Goal: Transaction & Acquisition: Purchase product/service

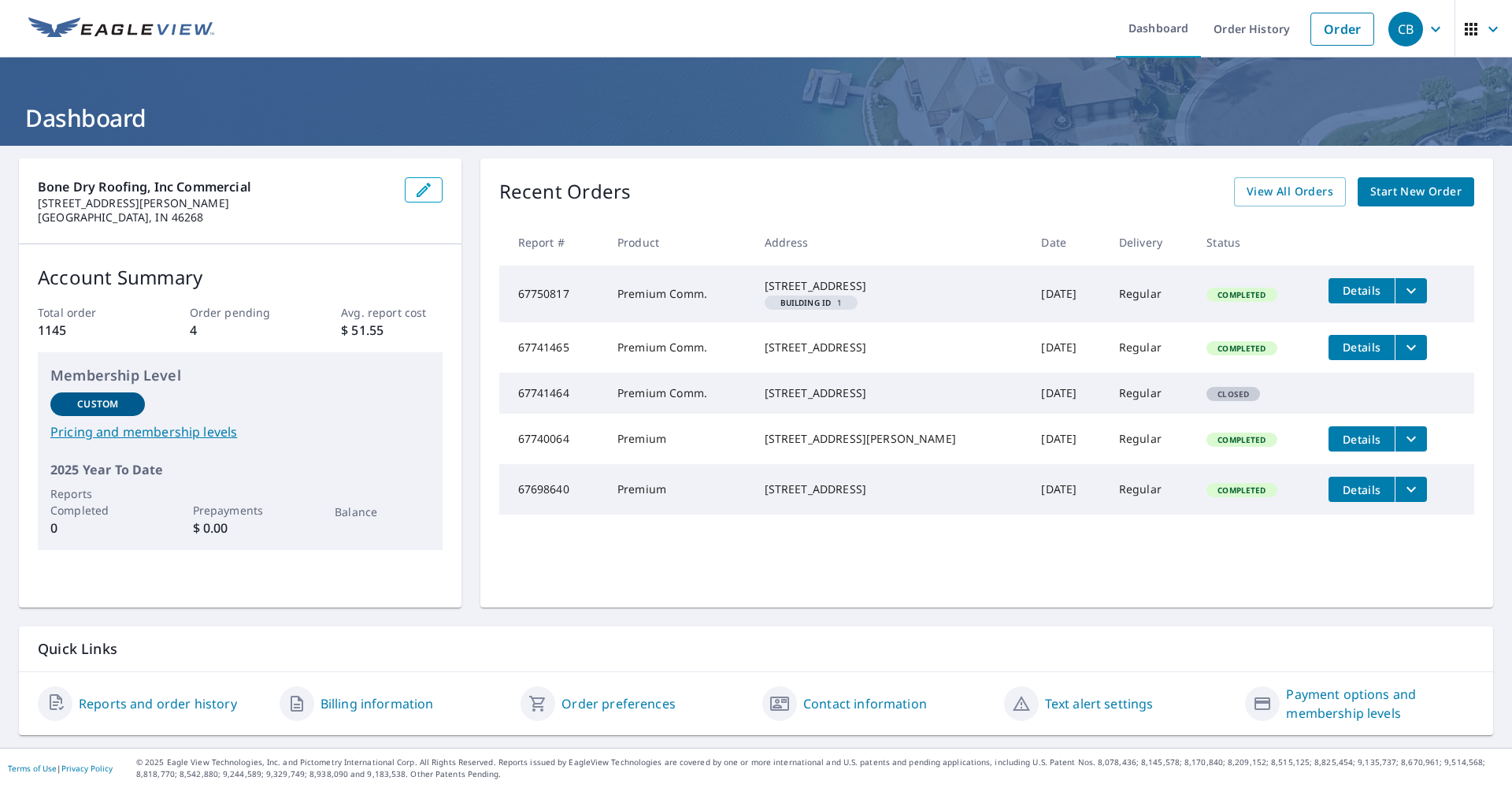
click at [1090, 192] on div "Recent Orders View All Orders Start New Order" at bounding box center [987, 192] width 975 height 29
click at [1434, 195] on span "Start New Order" at bounding box center [1416, 192] width 91 height 20
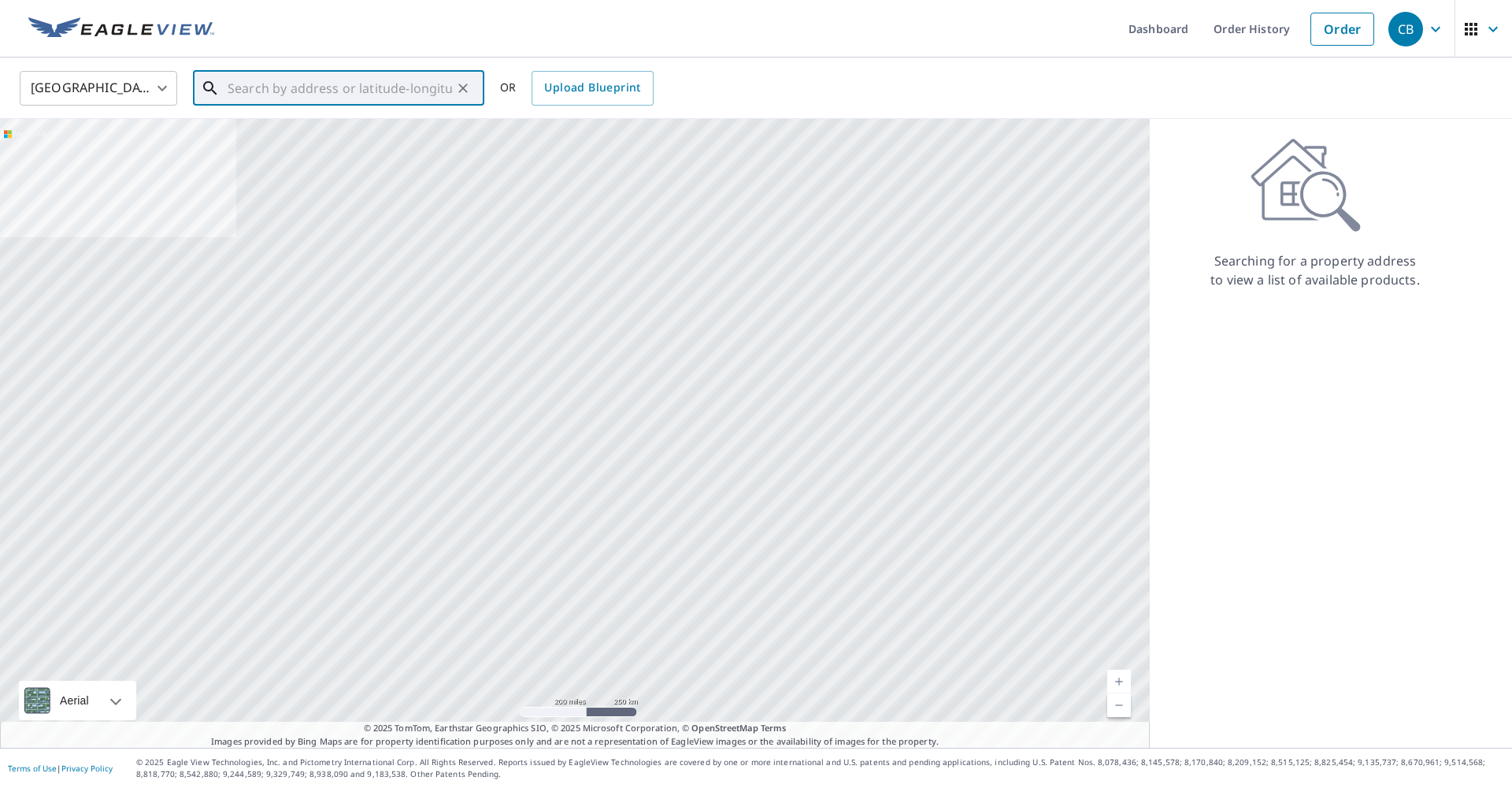
click at [360, 93] on input "text" at bounding box center [340, 88] width 224 height 44
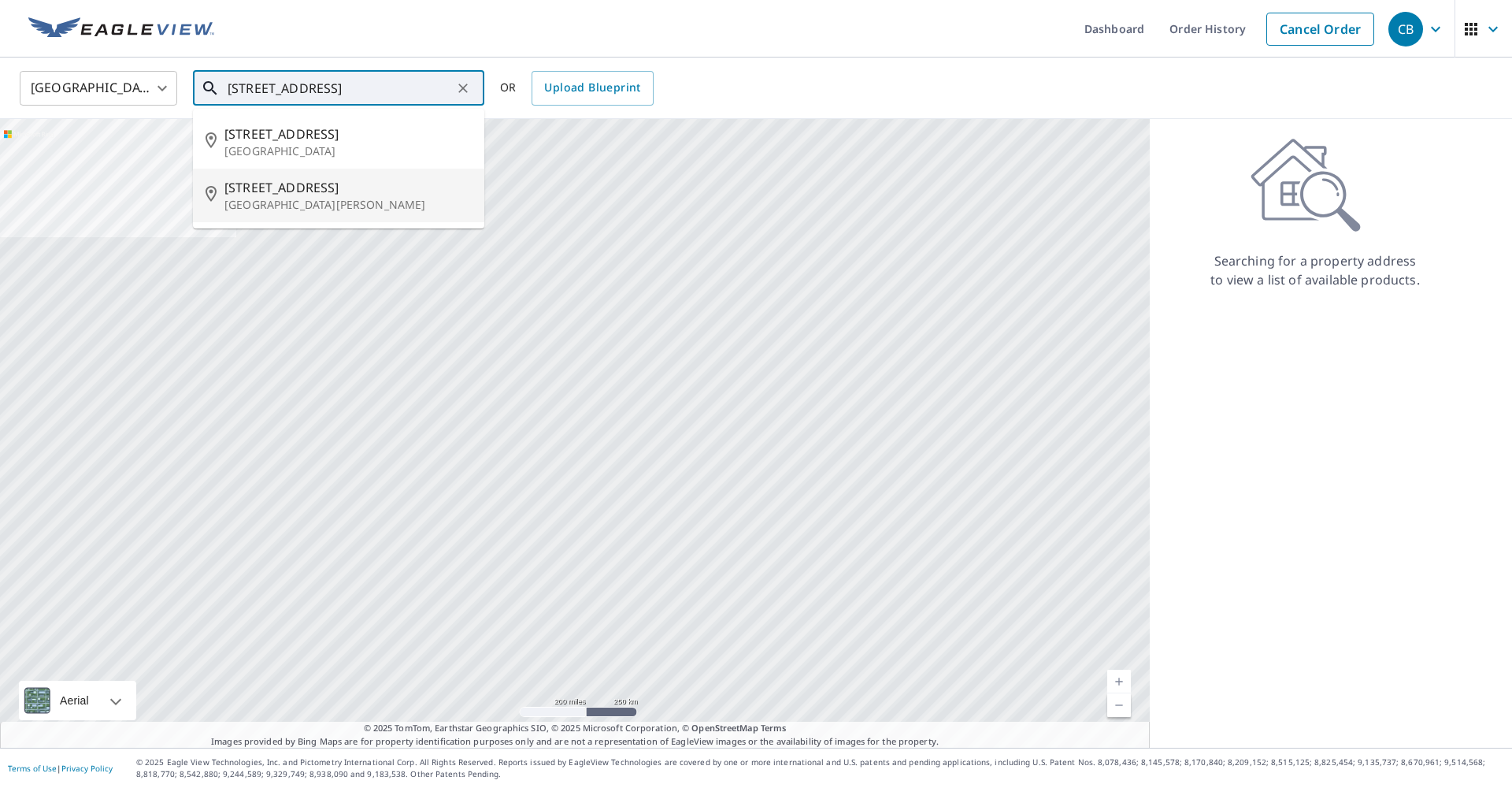
click at [346, 194] on span "[STREET_ADDRESS]" at bounding box center [348, 188] width 248 height 19
type input "[STREET_ADDRESS][PERSON_NAME]"
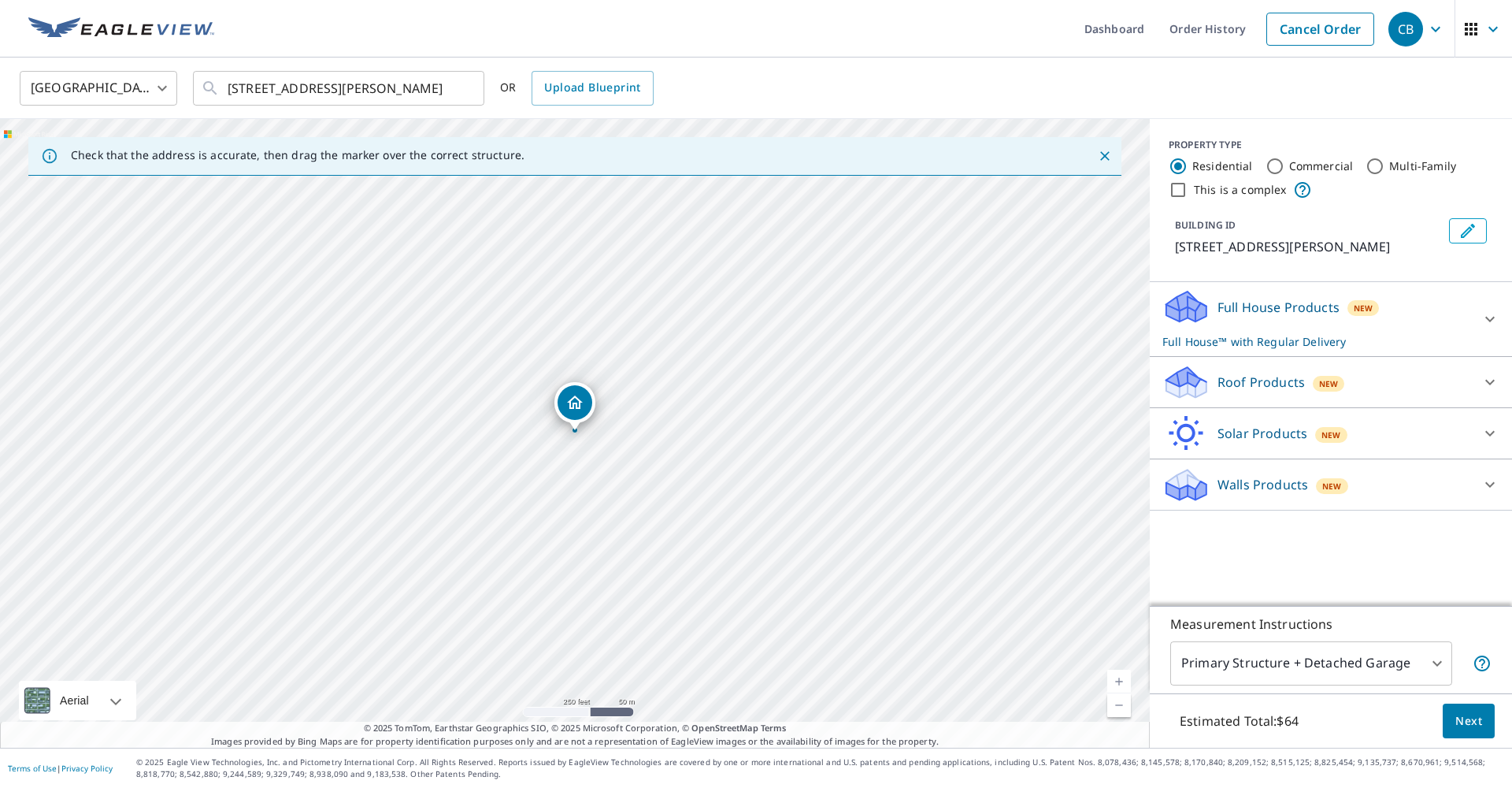
click at [612, 447] on div "[STREET_ADDRESS][PERSON_NAME]" at bounding box center [575, 433] width 1150 height 629
click at [1310, 169] on label "Commercial" at bounding box center [1321, 166] width 65 height 15
click at [1285, 169] on input "Commercial" at bounding box center [1275, 166] width 19 height 19
radio input "true"
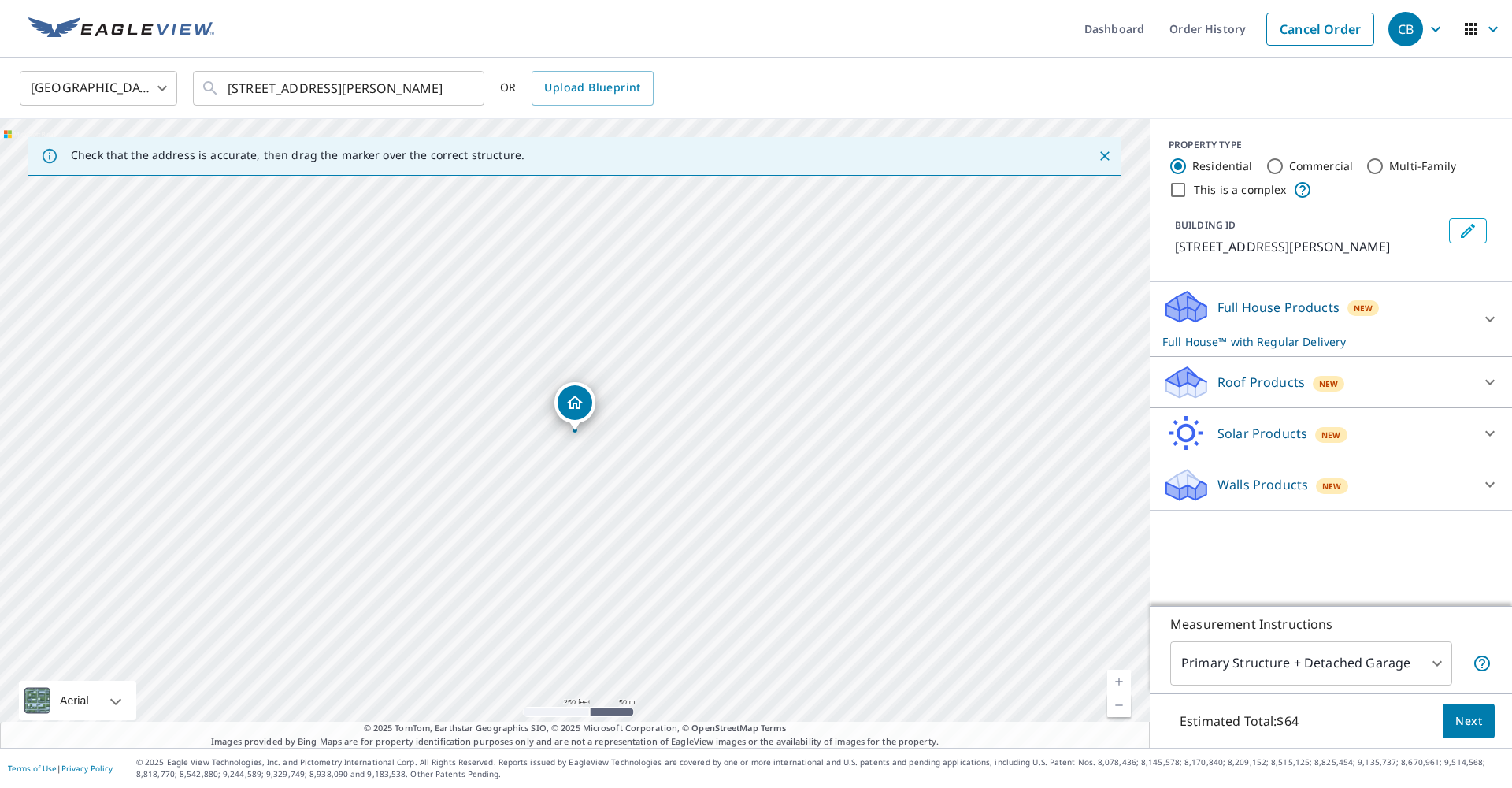
type input "4"
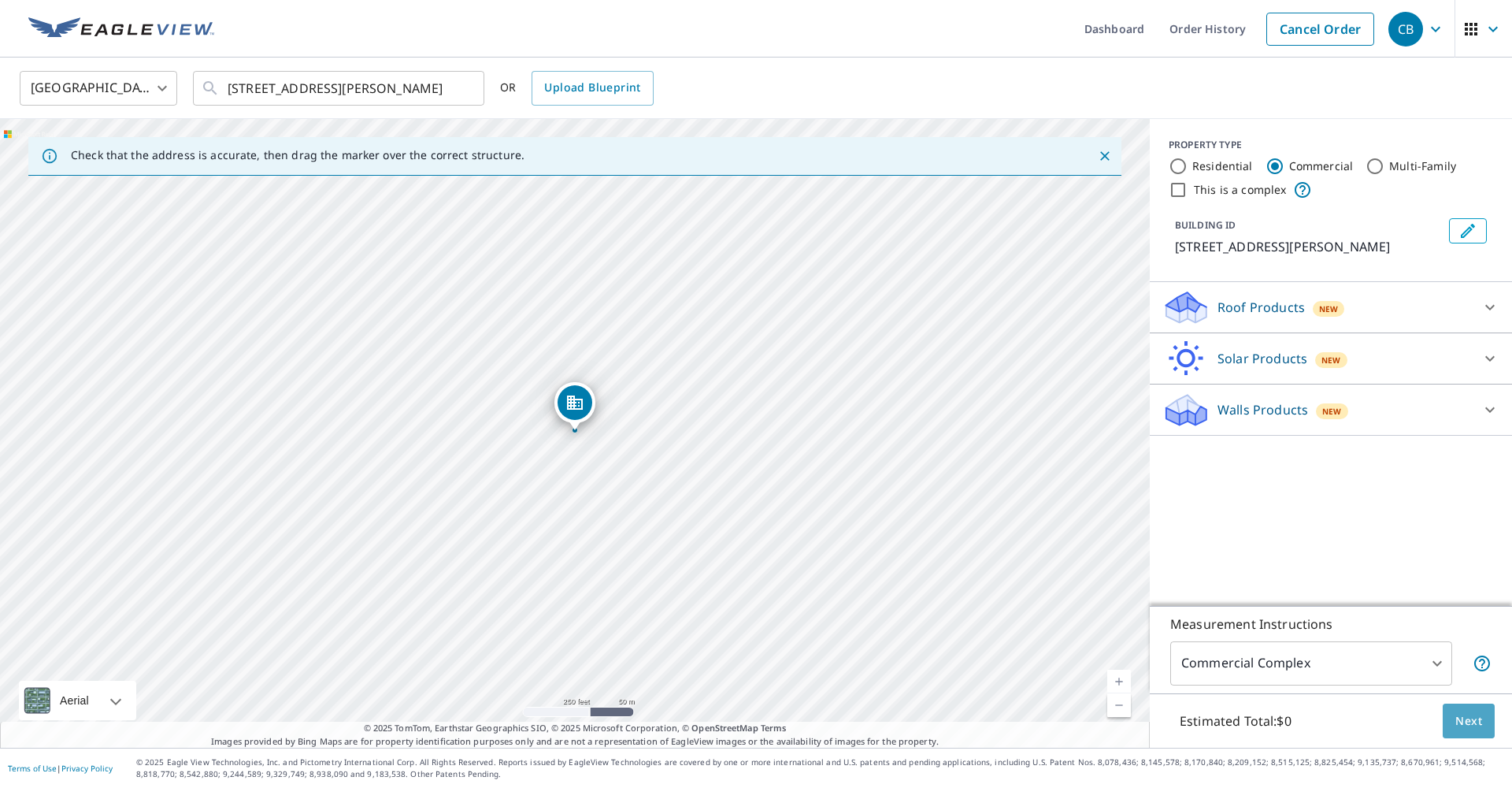
click at [1477, 716] on span "Next" at bounding box center [1468, 721] width 27 height 20
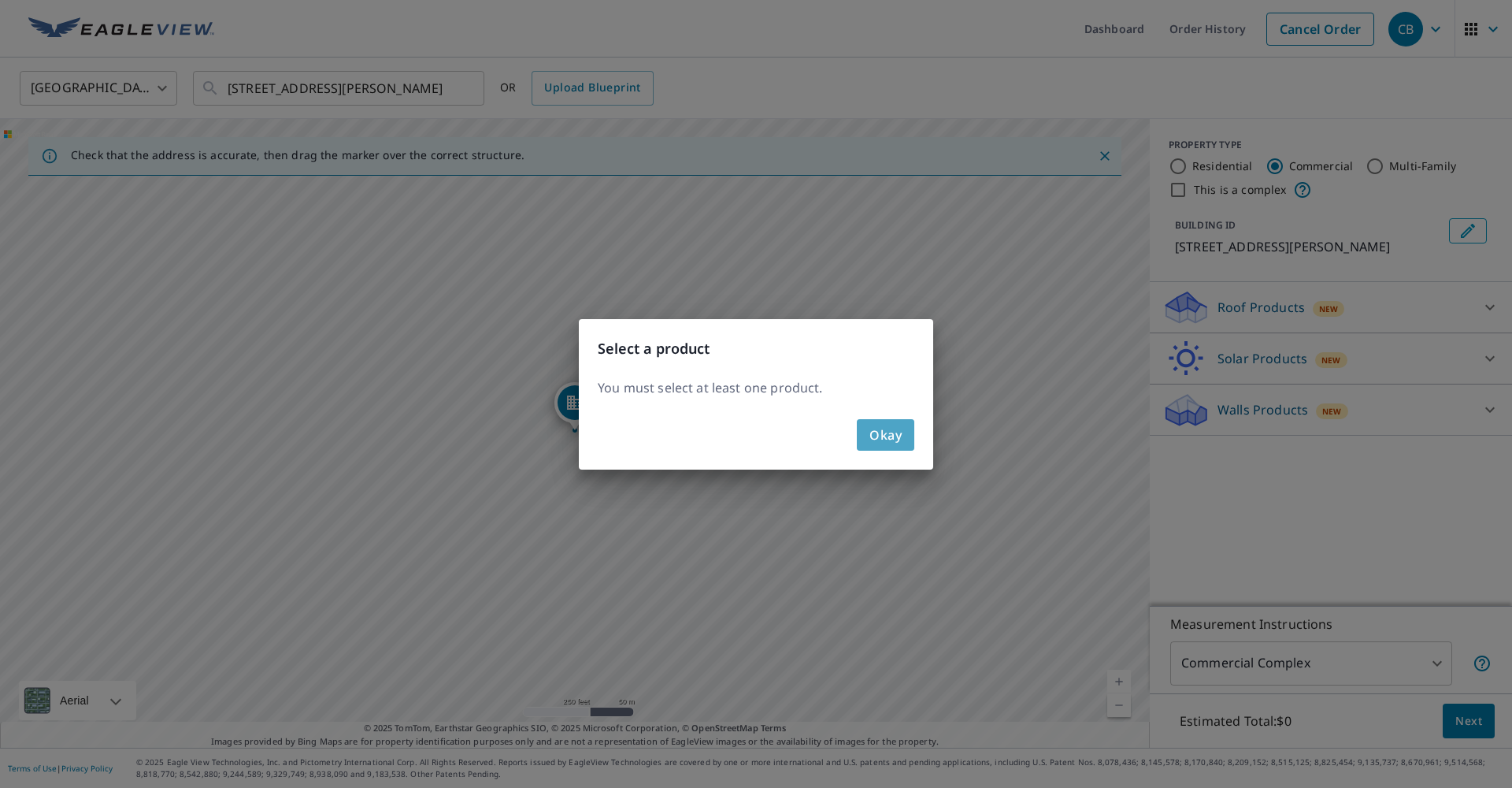
click at [901, 440] on button "Okay" at bounding box center [885, 434] width 58 height 32
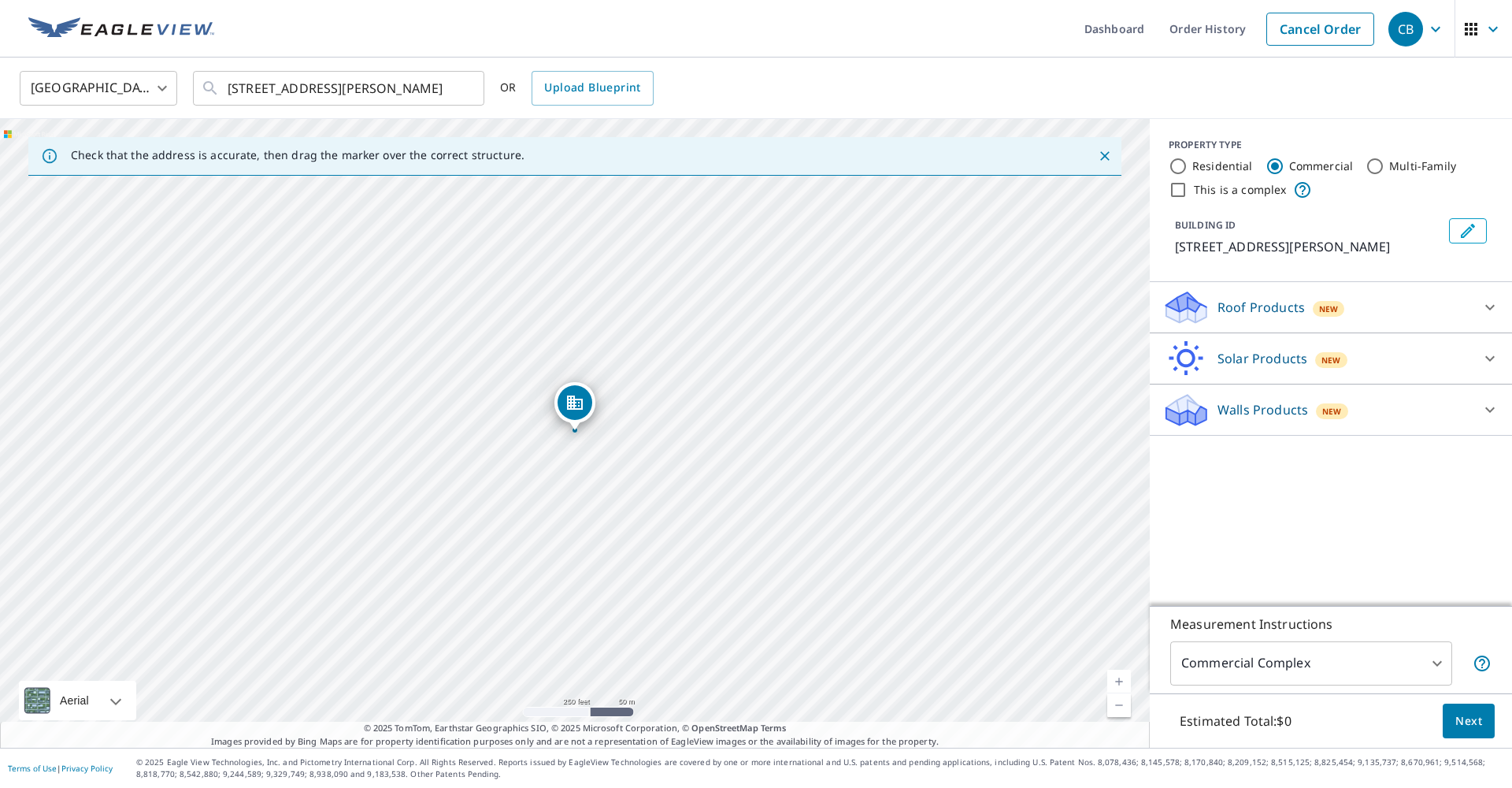
click at [1428, 323] on div "Roof Products New" at bounding box center [1317, 307] width 309 height 37
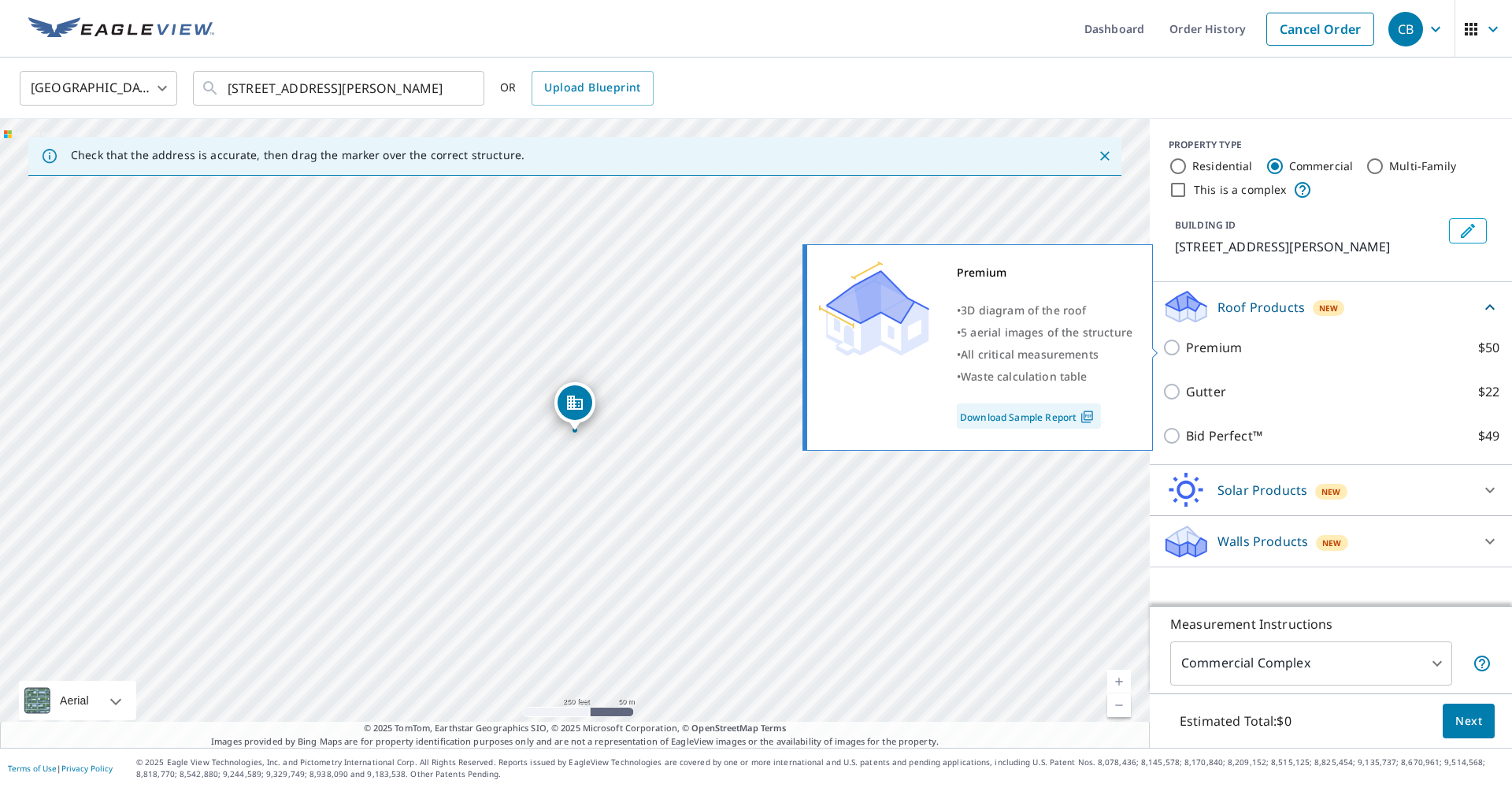
click at [1199, 342] on p "Premium" at bounding box center [1214, 348] width 56 height 19
click at [1186, 342] on input "Premium $50" at bounding box center [1174, 348] width 23 height 19
checkbox input "true"
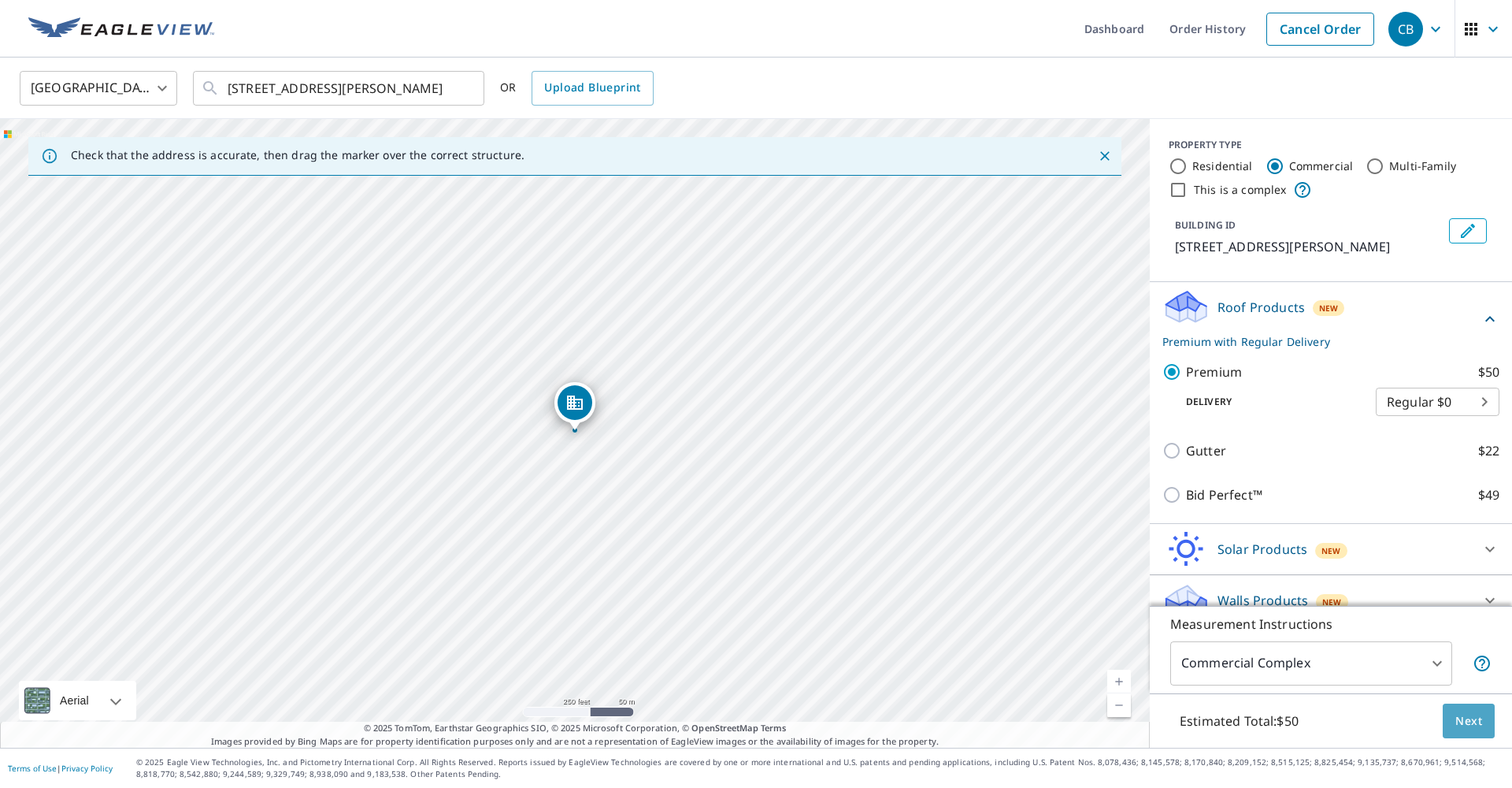
click at [1461, 717] on span "Next" at bounding box center [1468, 721] width 27 height 20
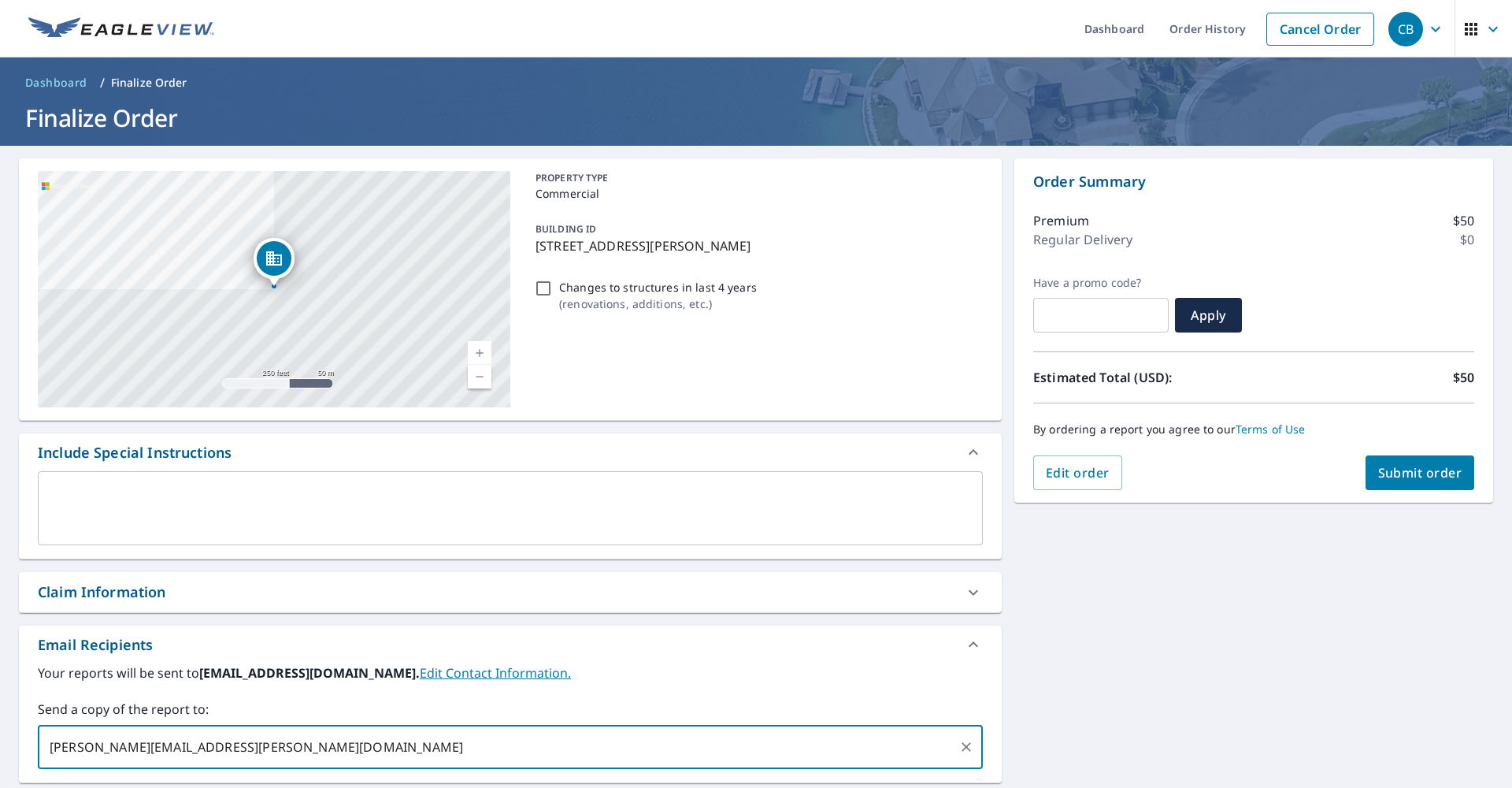
type input "[PERSON_NAME][EMAIL_ADDRESS][PERSON_NAME][DOMAIN_NAME]"
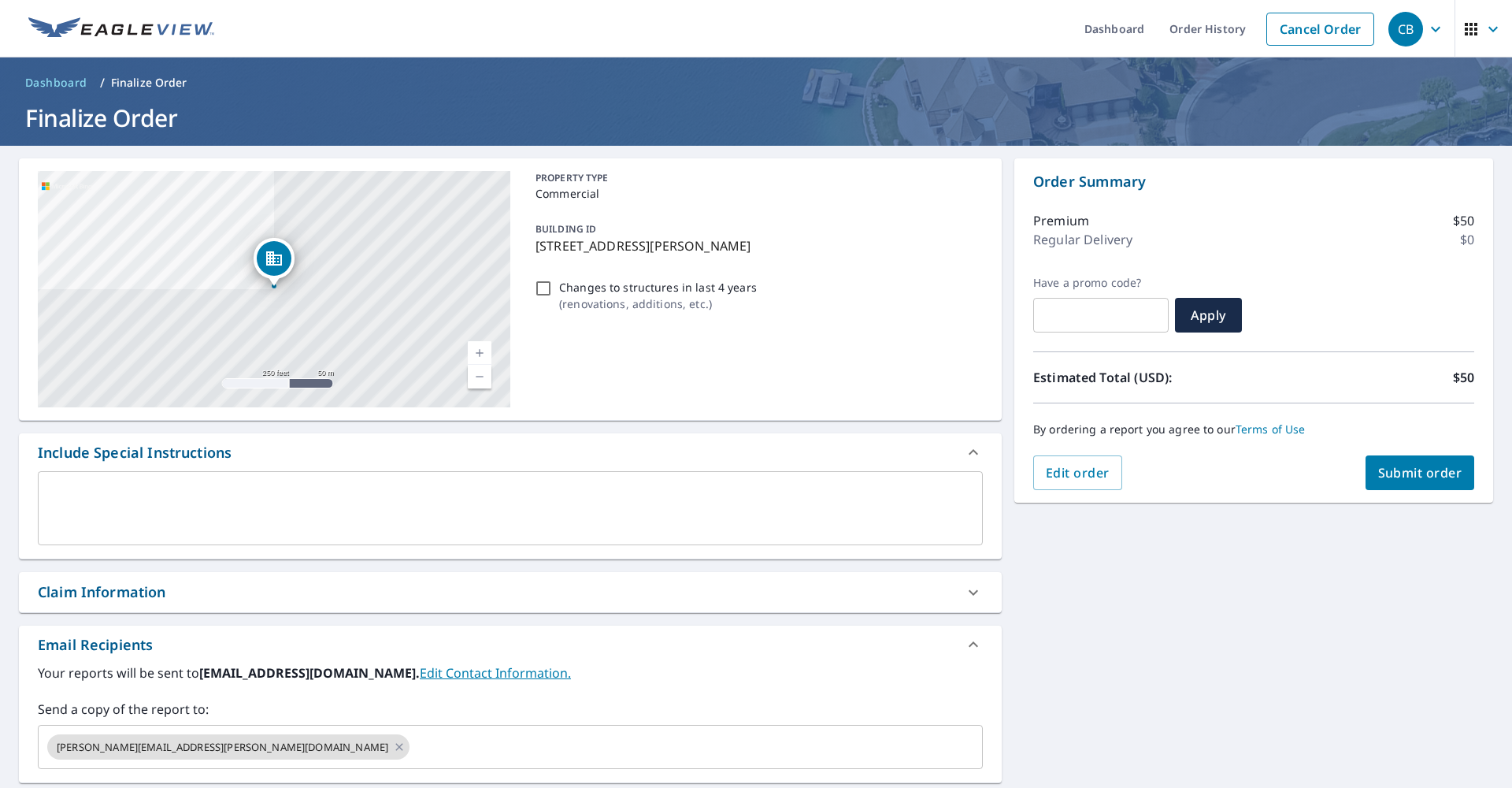
click at [1146, 715] on div "[STREET_ADDRESS][PERSON_NAME] Aerial Road A standard road map Aerial A detailed…" at bounding box center [756, 545] width 1512 height 801
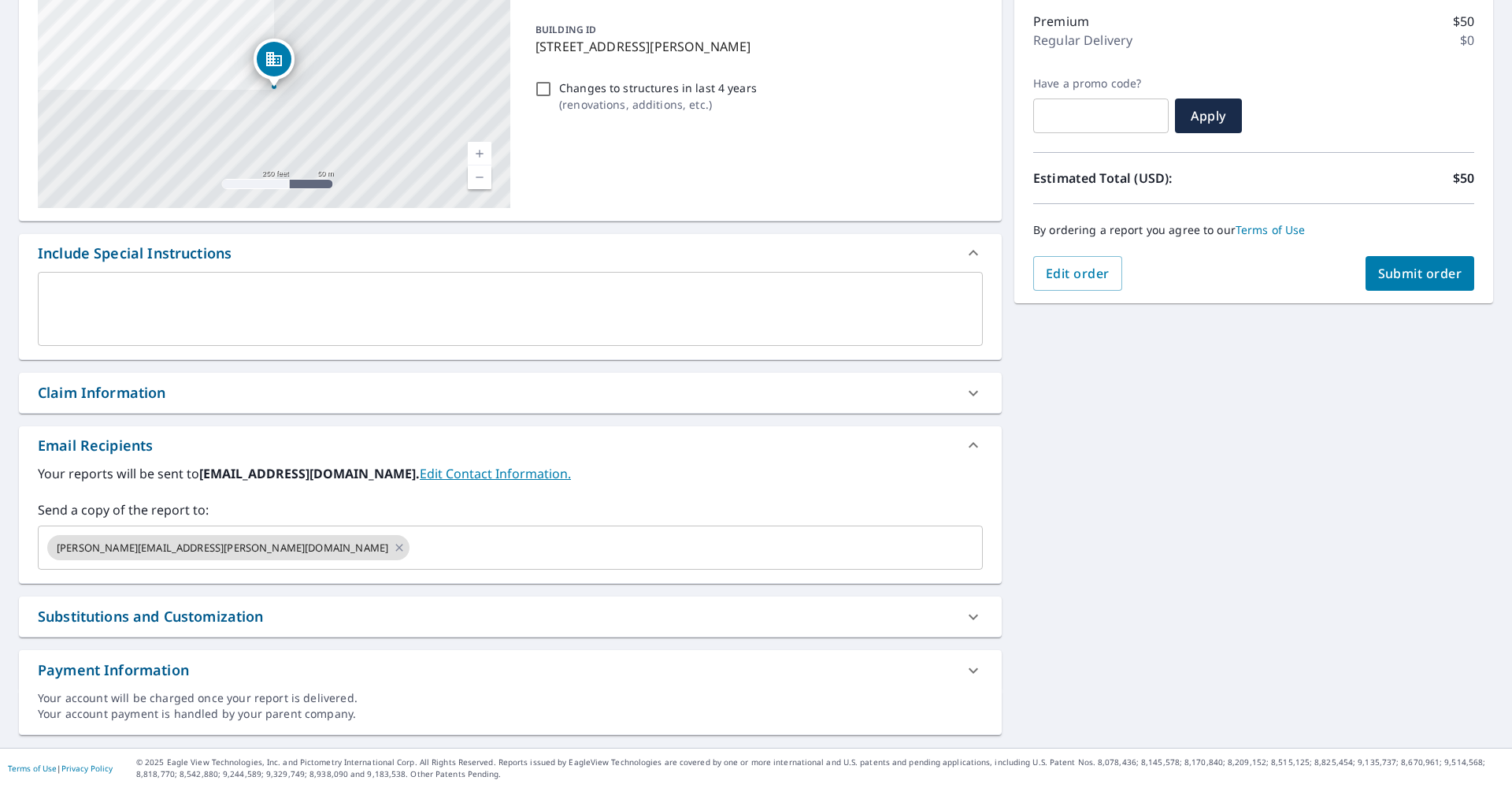
scroll to position [200, 0]
click at [1423, 270] on span "Submit order" at bounding box center [1421, 274] width 84 height 17
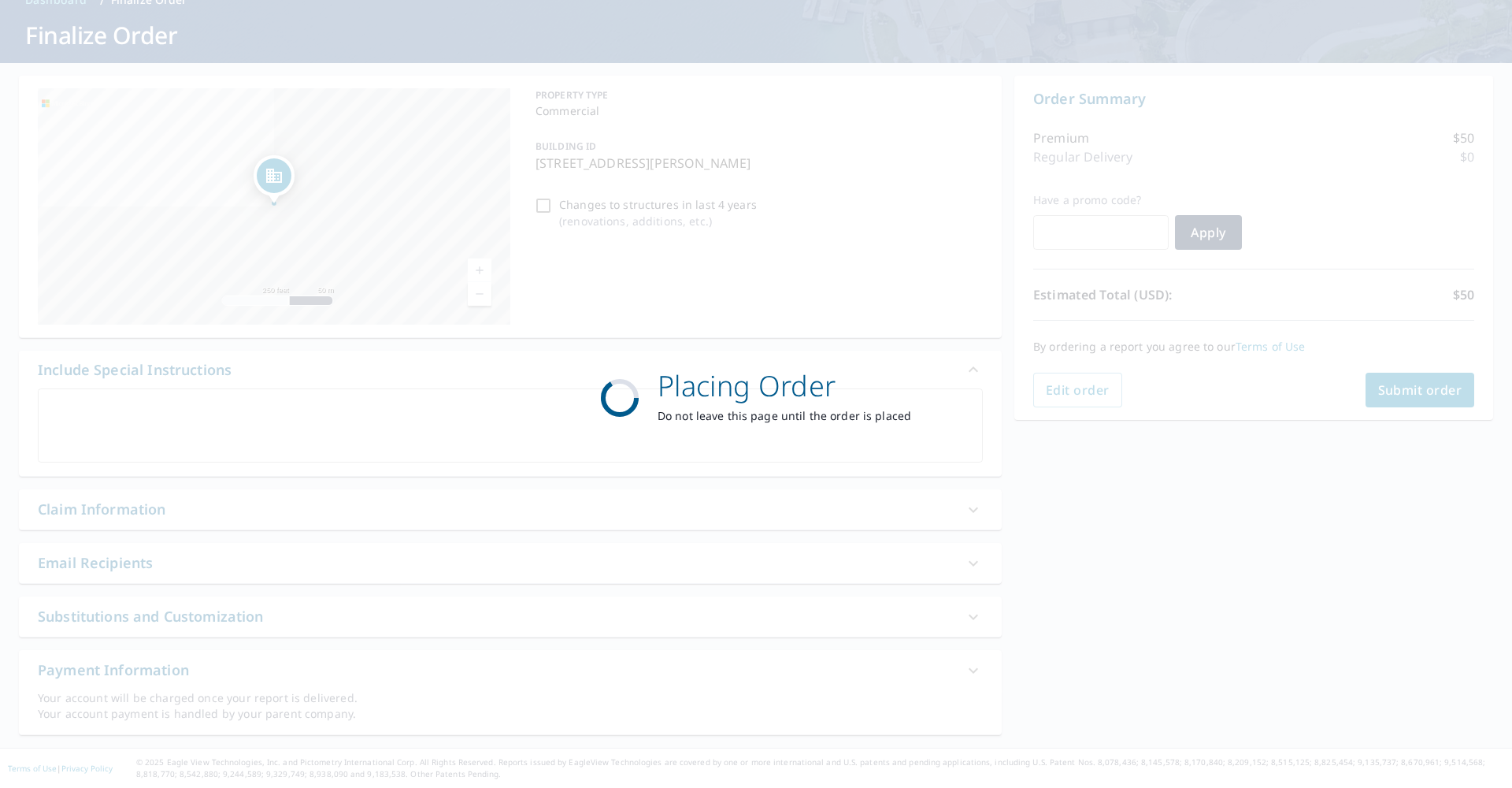
checkbox input "true"
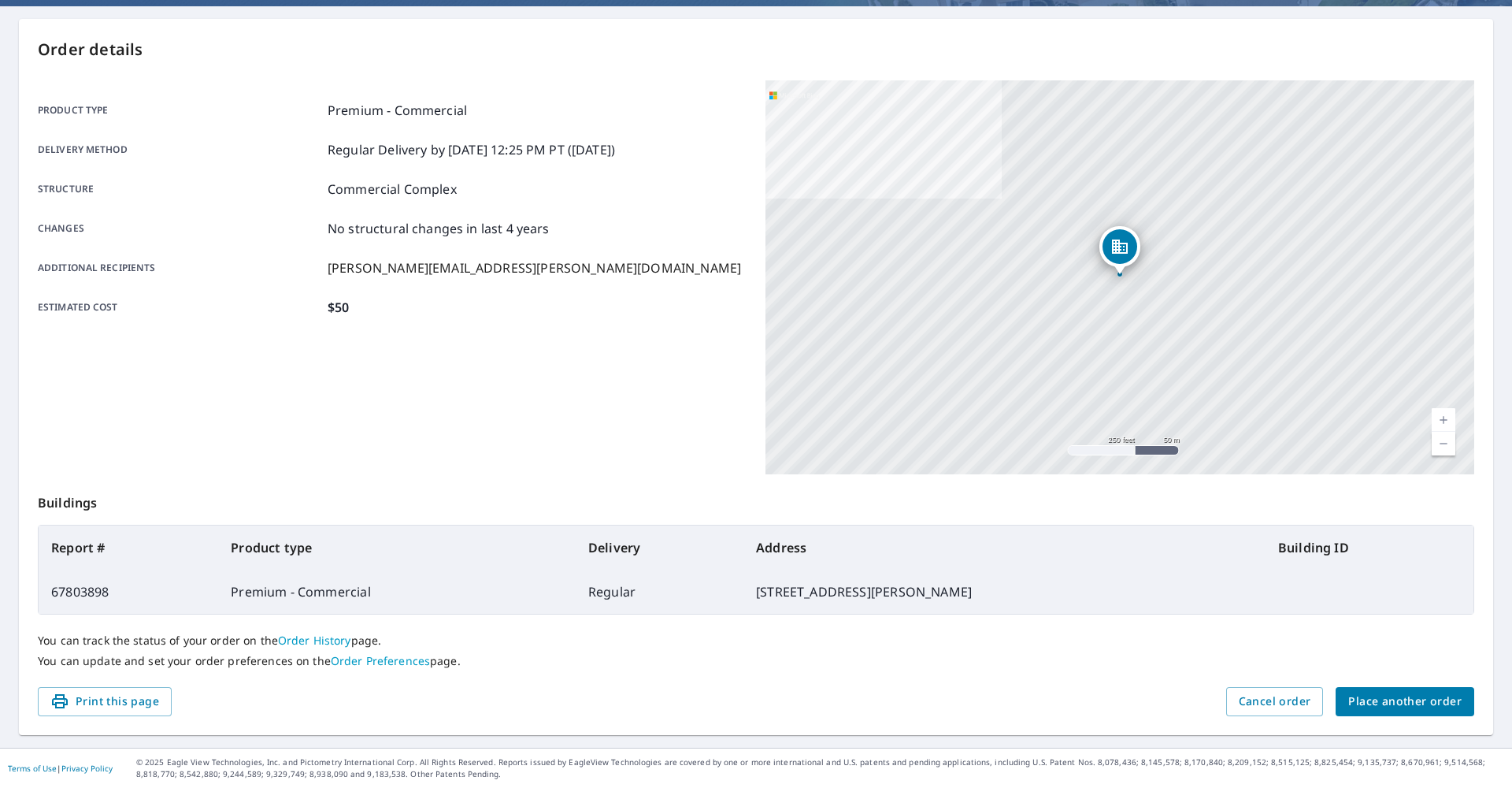
scroll to position [139, 0]
click at [1408, 699] on span "Place another order" at bounding box center [1405, 702] width 114 height 20
